Goal: Task Accomplishment & Management: Manage account settings

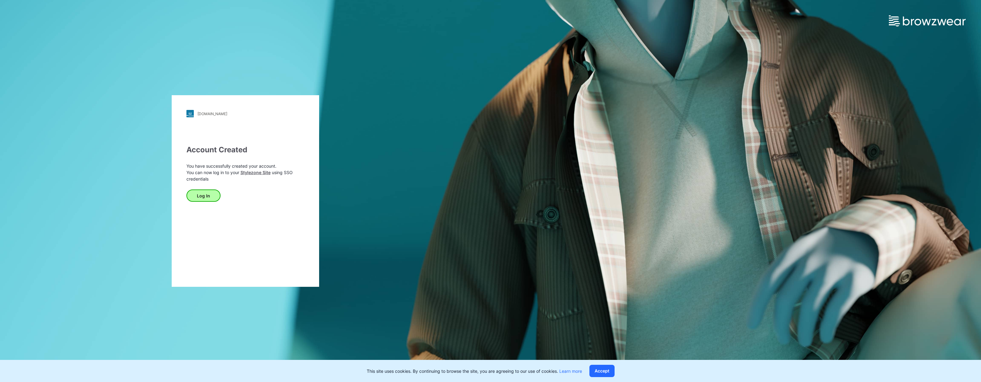
click at [200, 196] on button "Log In" at bounding box center [203, 196] width 34 height 12
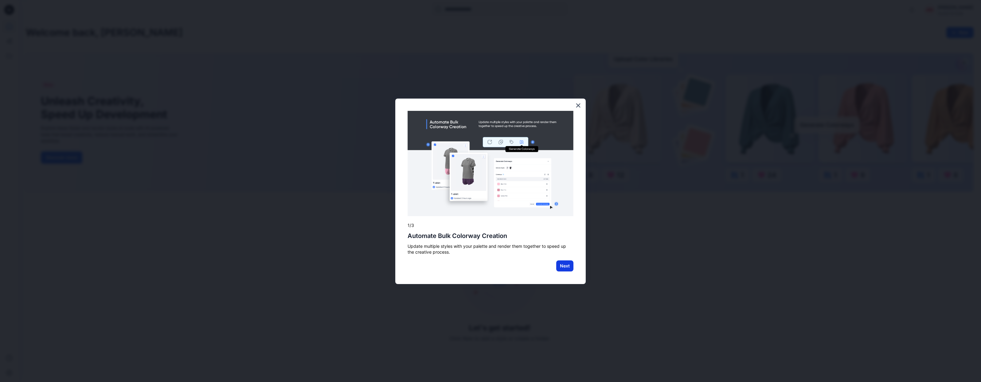
click at [564, 264] on button "Next" at bounding box center [564, 266] width 17 height 11
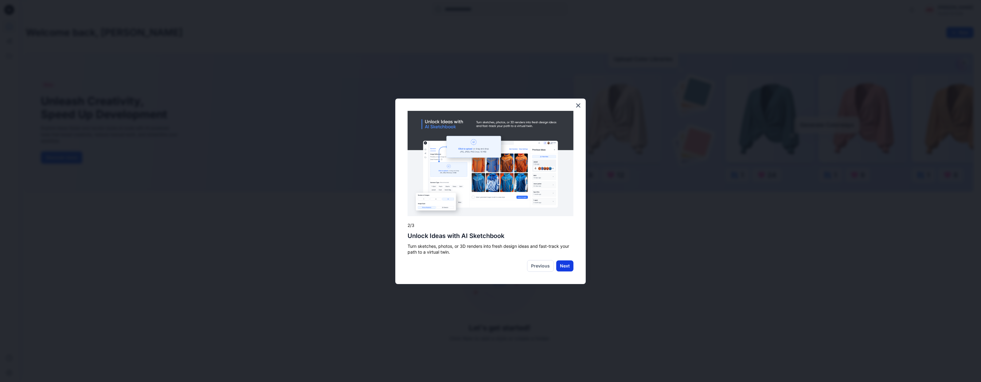
click at [564, 263] on button "Next" at bounding box center [564, 266] width 17 height 11
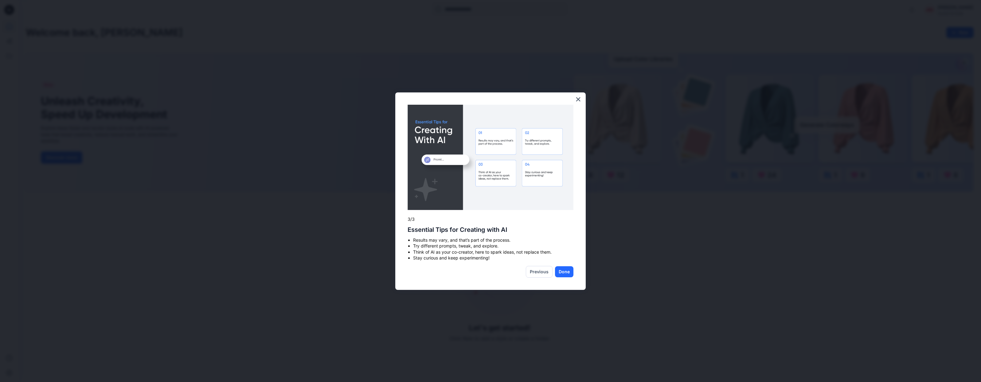
click at [561, 270] on button "Done" at bounding box center [564, 271] width 18 height 11
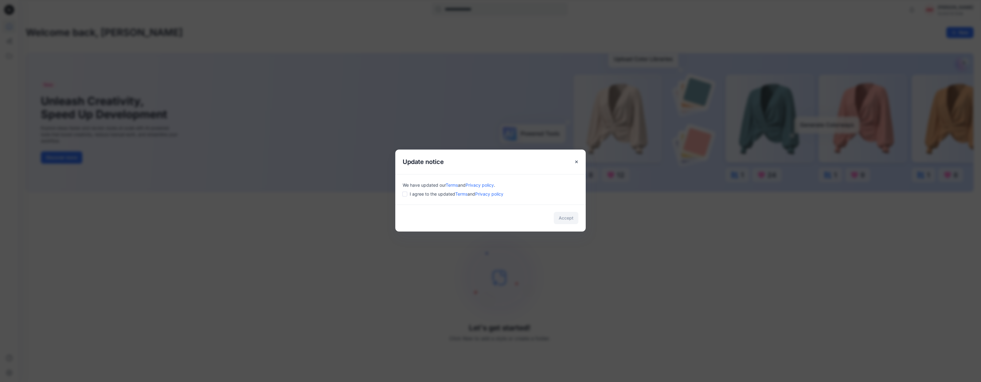
click at [401, 193] on div "We have updated our Terms and Privacy policy . I agree to the updated Terms and…" at bounding box center [490, 189] width 190 height 30
drag, startPoint x: 565, startPoint y: 217, endPoint x: 545, endPoint y: 224, distance: 21.1
click at [564, 218] on button "Accept" at bounding box center [566, 218] width 25 height 12
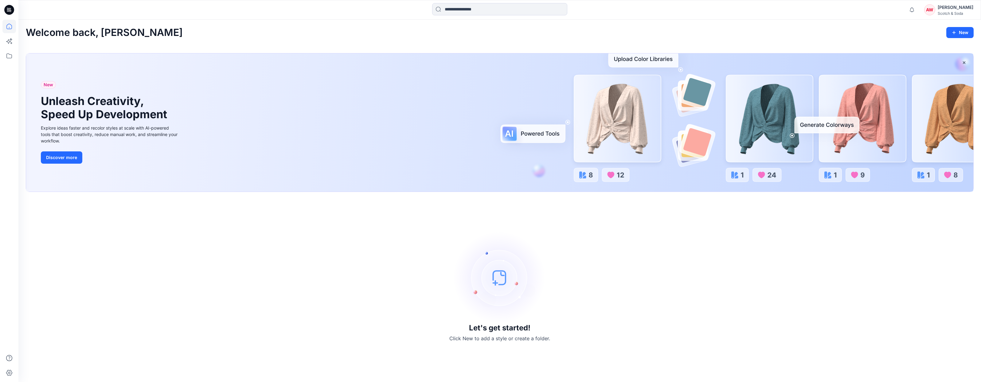
drag, startPoint x: 942, startPoint y: 9, endPoint x: 941, endPoint y: 12, distance: 3.4
click at [942, 9] on div "[PERSON_NAME]" at bounding box center [956, 7] width 36 height 7
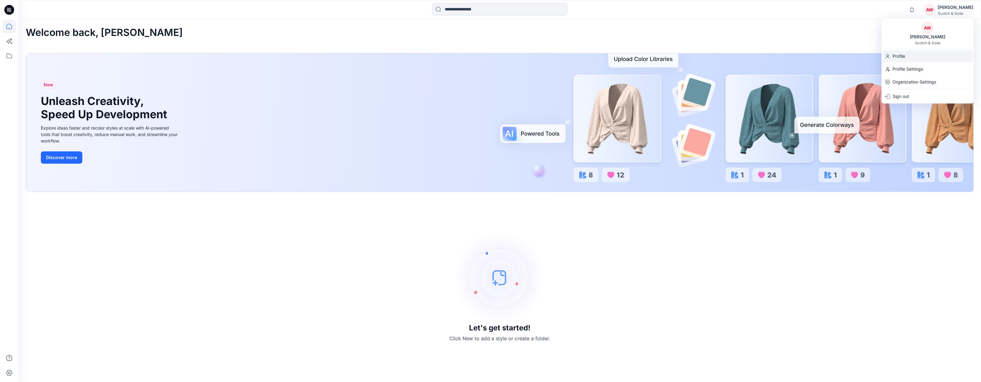
click at [898, 57] on p "Profile" at bounding box center [899, 56] width 13 height 12
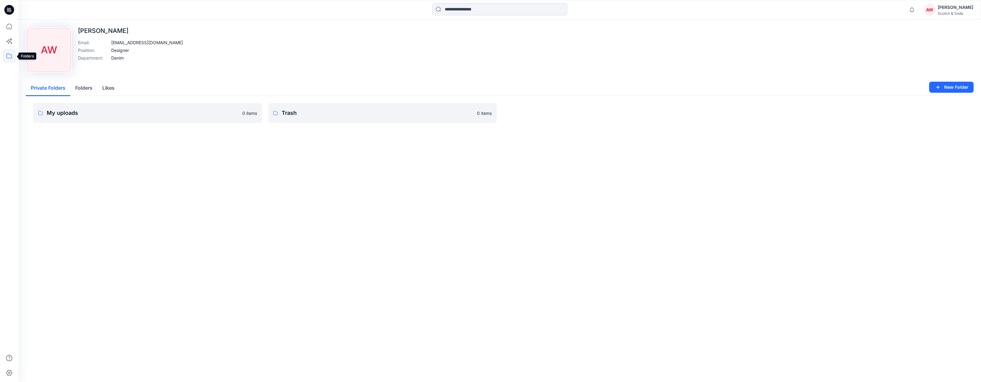
click at [8, 58] on icon at bounding box center [9, 56] width 14 height 14
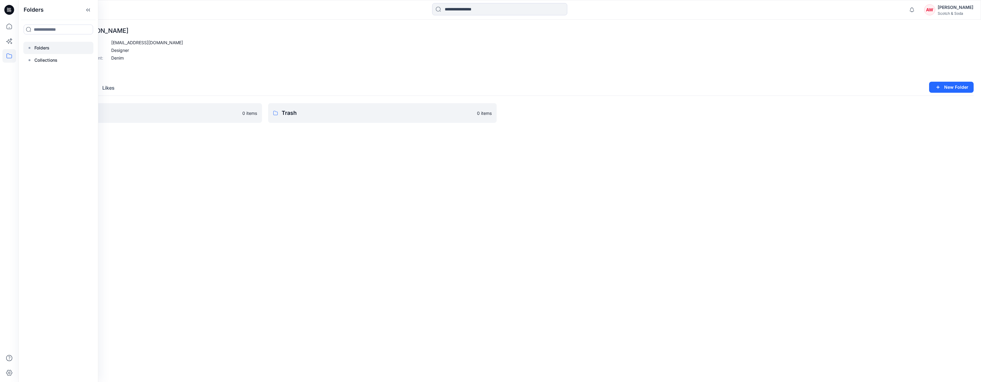
click at [54, 51] on div at bounding box center [58, 48] width 70 height 12
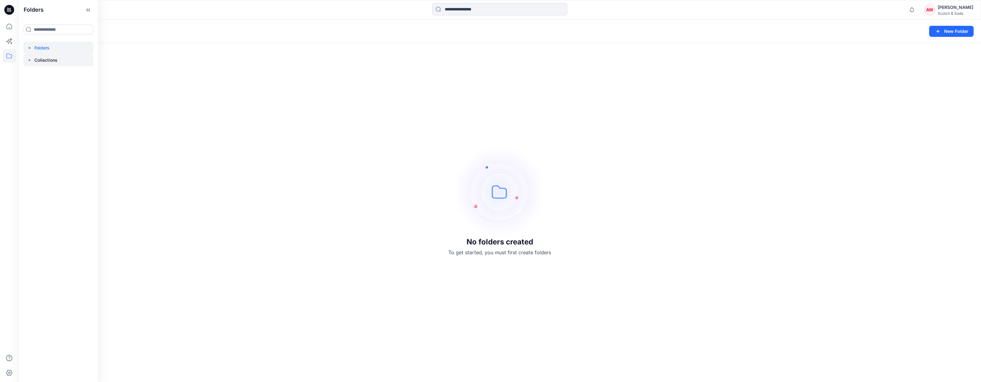
click at [55, 60] on p "Collections" at bounding box center [45, 60] width 23 height 7
click at [7, 26] on icon at bounding box center [9, 27] width 14 height 14
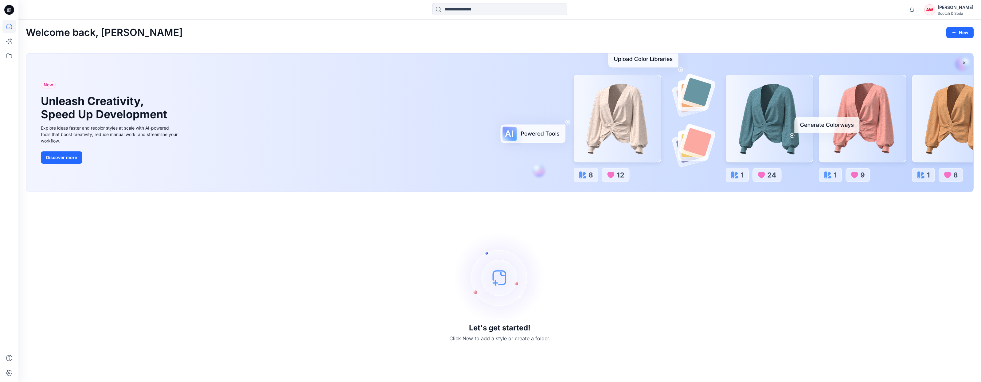
click at [941, 10] on div "[PERSON_NAME]" at bounding box center [956, 7] width 36 height 7
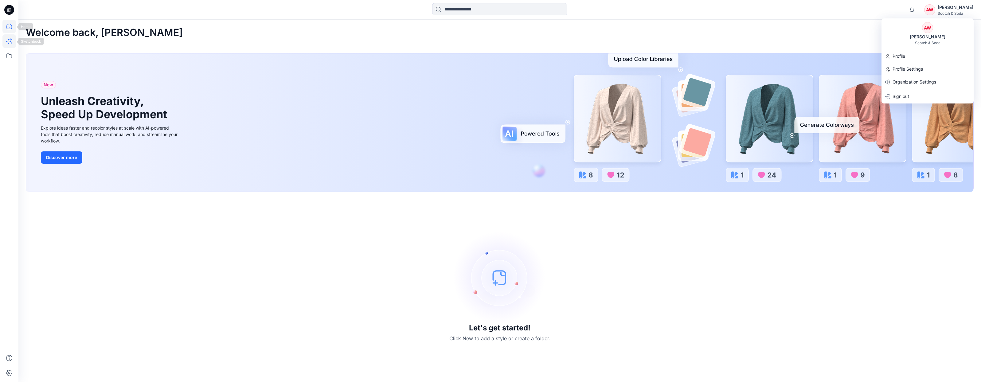
drag, startPoint x: 11, startPoint y: 40, endPoint x: 11, endPoint y: 35, distance: 4.6
click at [11, 40] on icon at bounding box center [9, 41] width 14 height 14
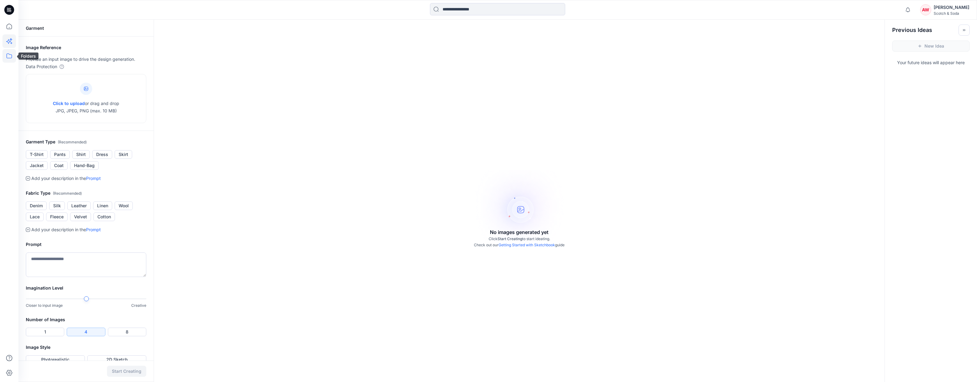
click at [10, 57] on icon at bounding box center [9, 56] width 14 height 14
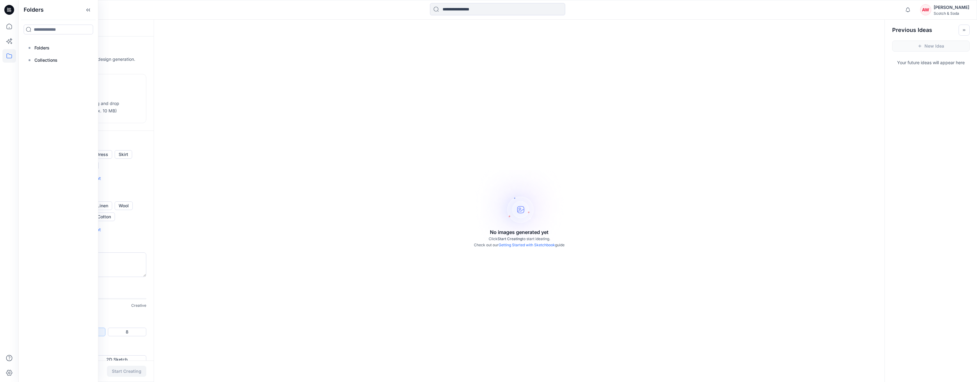
click at [8, 12] on icon at bounding box center [9, 10] width 10 height 10
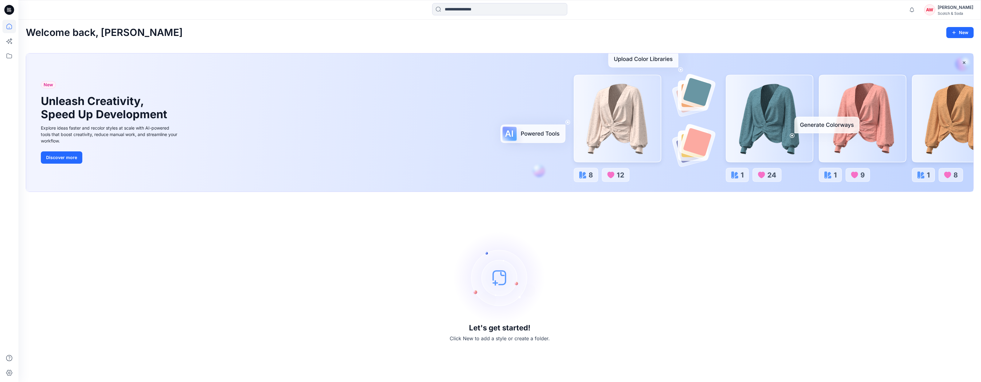
click at [951, 12] on div "Scotch & Soda" at bounding box center [956, 13] width 36 height 5
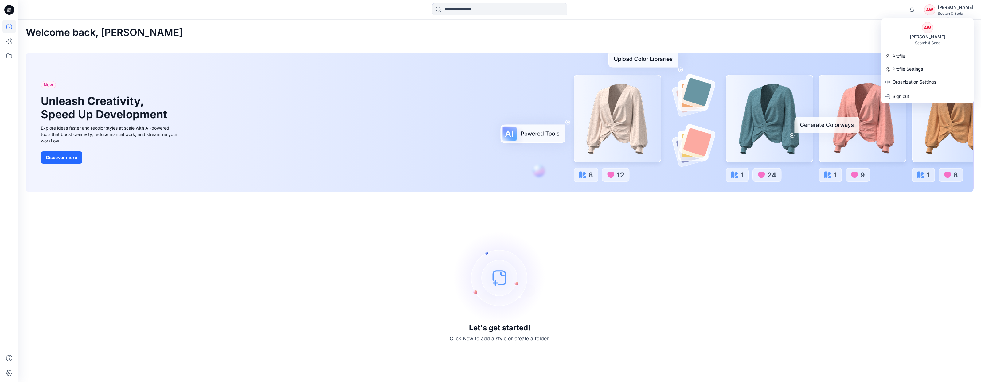
drag, startPoint x: 802, startPoint y: 33, endPoint x: 805, endPoint y: 29, distance: 4.8
click at [802, 33] on div "Welcome back, Amber New" at bounding box center [500, 32] width 948 height 11
